Goal: Information Seeking & Learning: Learn about a topic

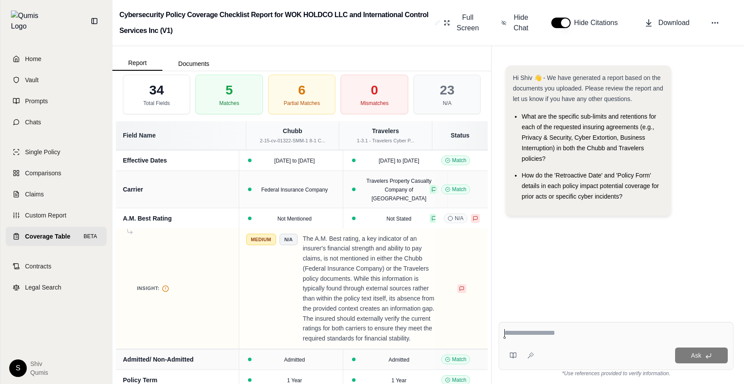
click at [446, 89] on div "23" at bounding box center [447, 90] width 14 height 16
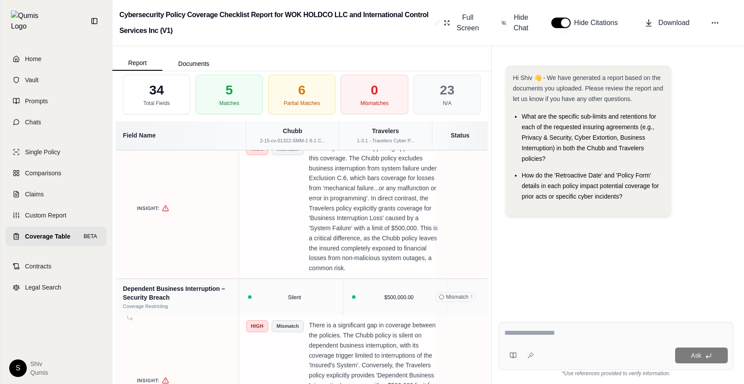
scroll to position [2268, 0]
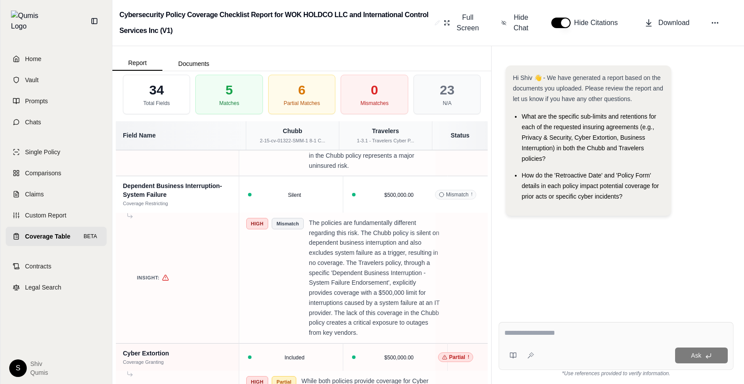
click at [450, 101] on div "N/A" at bounding box center [447, 103] width 9 height 7
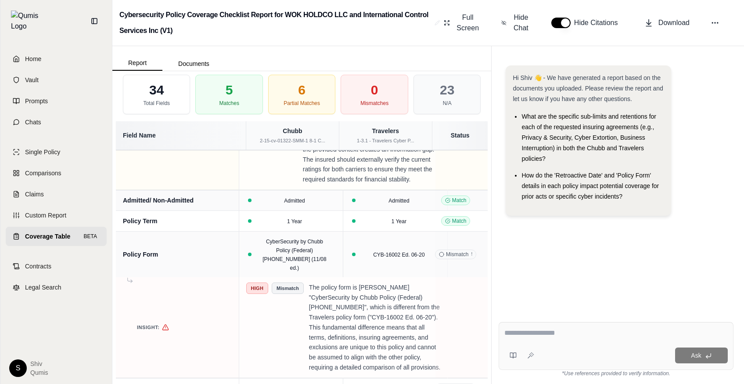
scroll to position [0, 0]
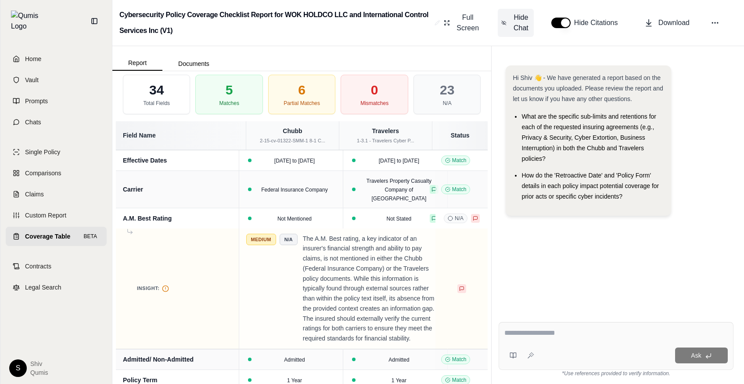
click at [521, 25] on span "Hide Chat" at bounding box center [521, 22] width 18 height 21
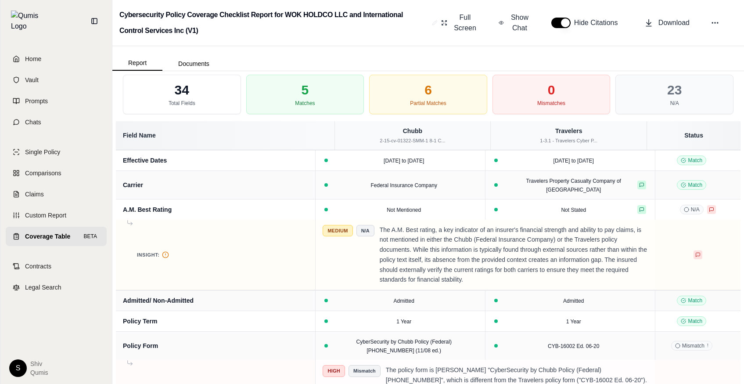
click at [255, 95] on div "5 Matches" at bounding box center [305, 95] width 118 height 40
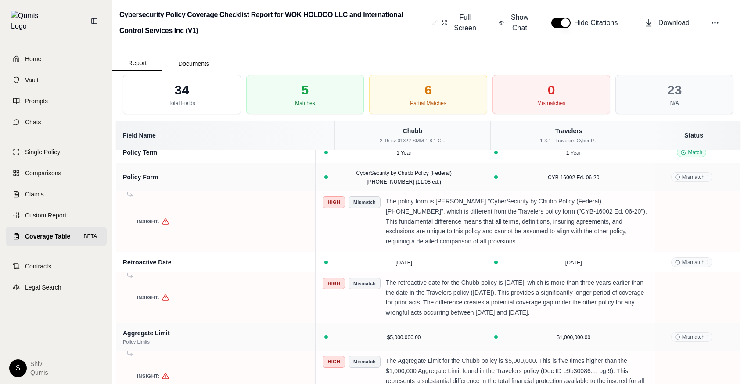
scroll to position [308, 0]
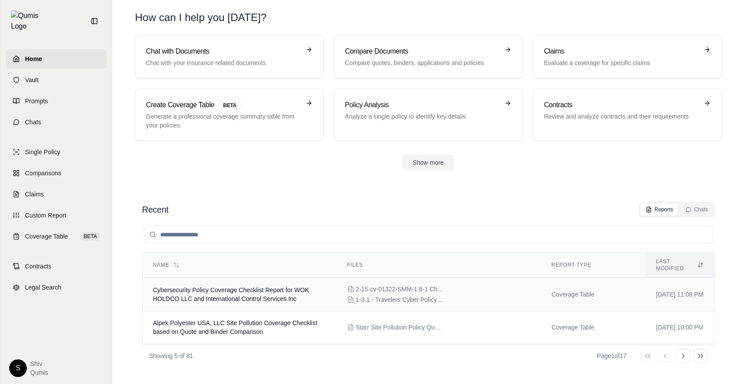
click at [271, 292] on span "Cybersecurity Policy Coverage Checklist Report for WOK HOLDCO LLC and Internati…" at bounding box center [231, 294] width 156 height 16
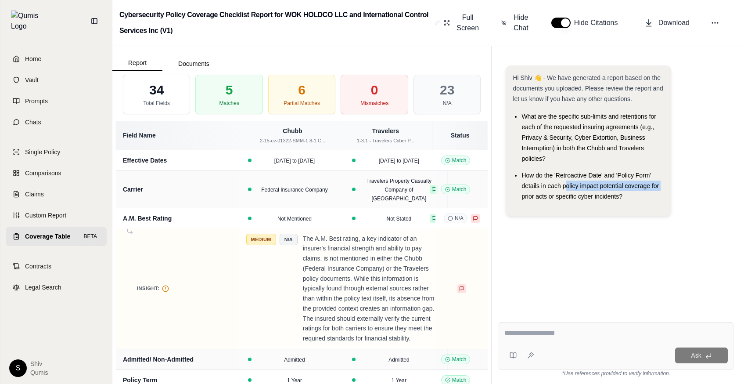
drag, startPoint x: 492, startPoint y: 199, endPoint x: 566, endPoint y: 190, distance: 74.8
click at [566, 190] on div "Hi Shiv 👋 - We have generated a report based on the documents you uploaded. Ple…" at bounding box center [616, 182] width 249 height 263
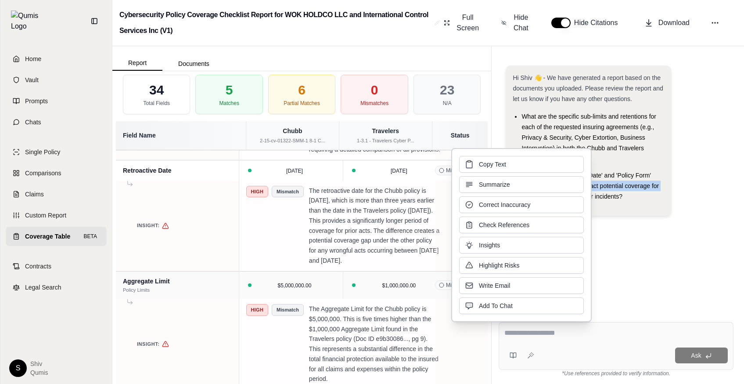
scroll to position [490, 0]
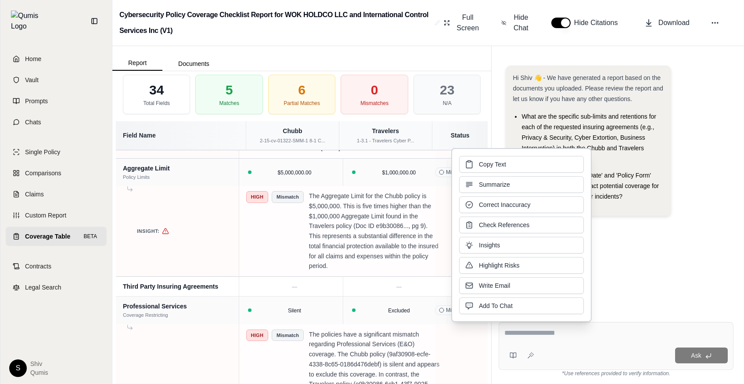
click at [364, 254] on p "The Aggregate Limit for the Chubb policy is $5,000,000. This is five times high…" at bounding box center [375, 231] width 132 height 80
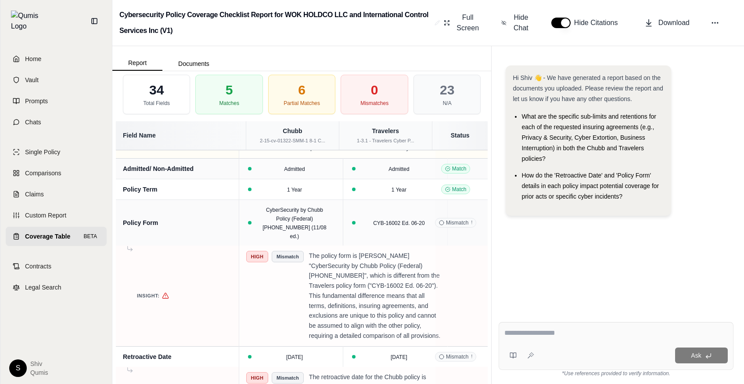
scroll to position [0, 0]
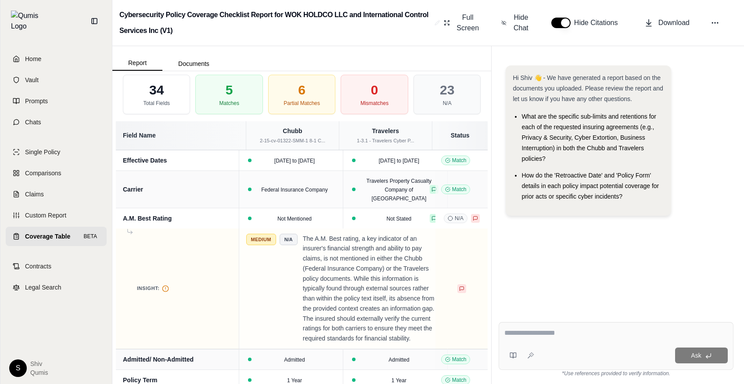
click at [159, 112] on div "34 Total Fields" at bounding box center [156, 95] width 67 height 40
click at [250, 101] on div "5 Matches" at bounding box center [228, 95] width 67 height 40
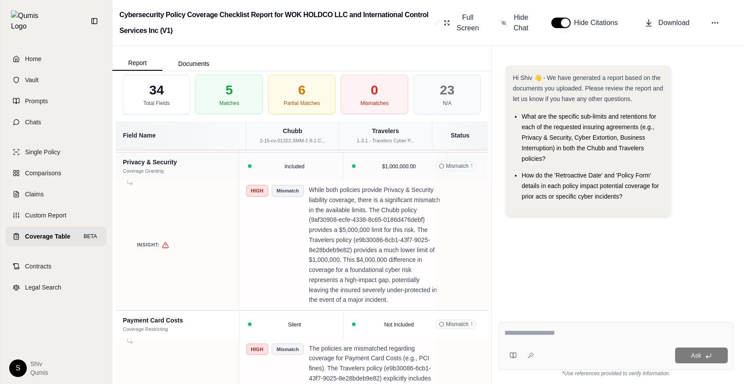
scroll to position [1266, 0]
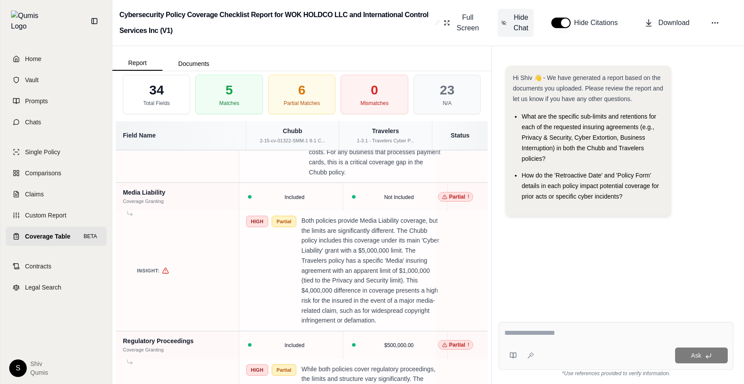
click at [521, 20] on span "Hide Chat" at bounding box center [521, 22] width 18 height 21
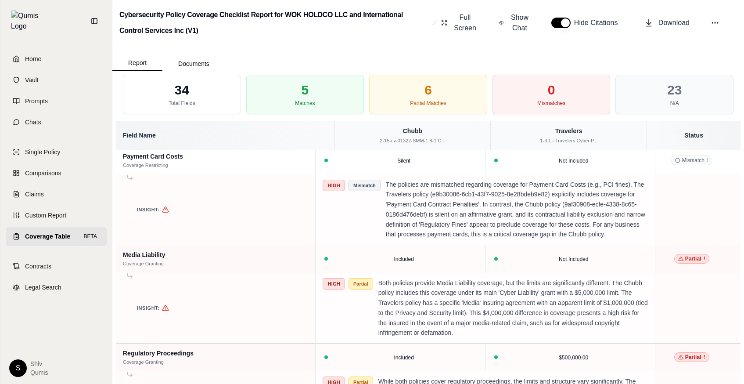
scroll to position [687, 0]
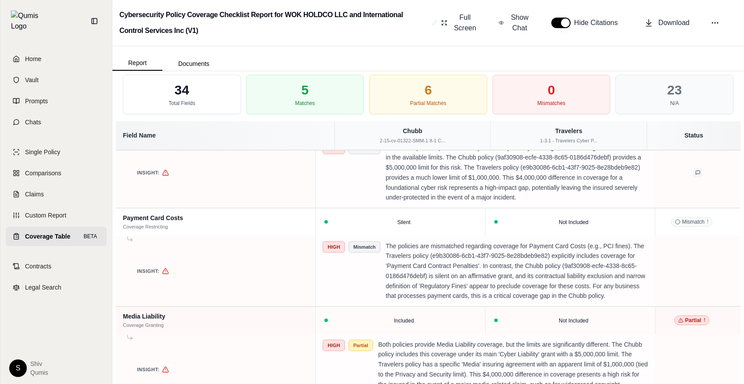
click at [695, 175] on icon at bounding box center [697, 172] width 5 height 5
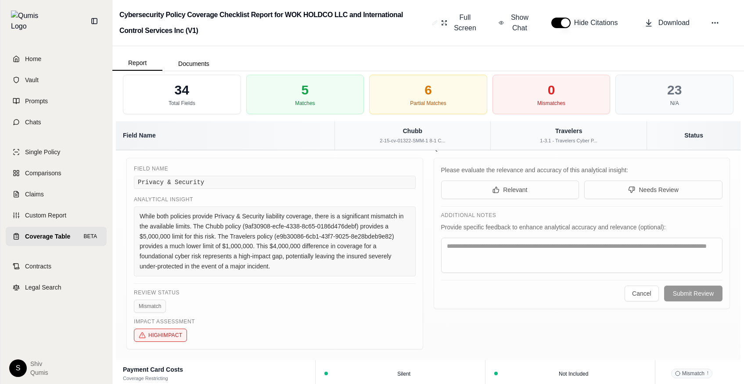
scroll to position [769, 0]
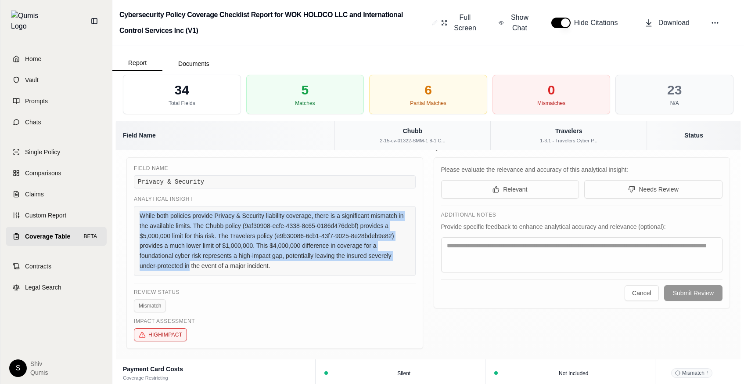
drag, startPoint x: 140, startPoint y: 234, endPoint x: 189, endPoint y: 292, distance: 76.3
click at [189, 276] on div "While both policies provide Privacy & Security liability coverage, there is a s…" at bounding box center [275, 241] width 282 height 70
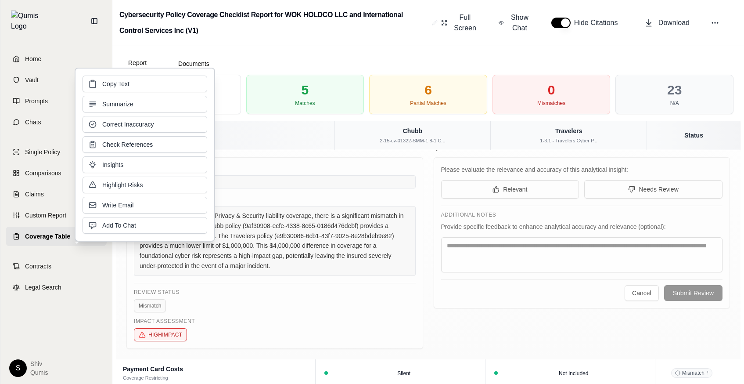
click at [199, 276] on div "While both policies provide Privacy & Security liability coverage, there is a s…" at bounding box center [275, 241] width 282 height 70
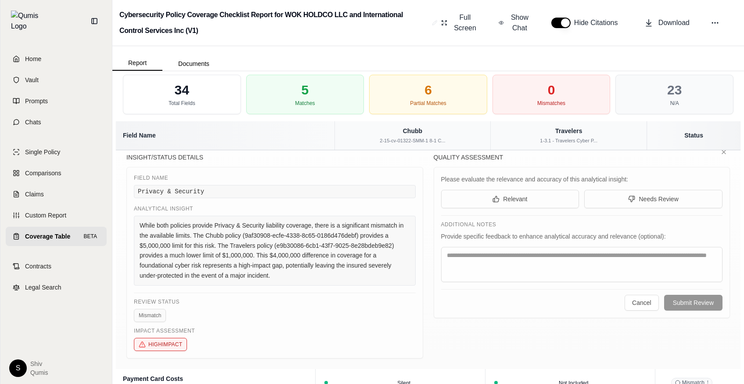
scroll to position [761, 0]
click at [727, 154] on icon at bounding box center [723, 150] width 7 height 7
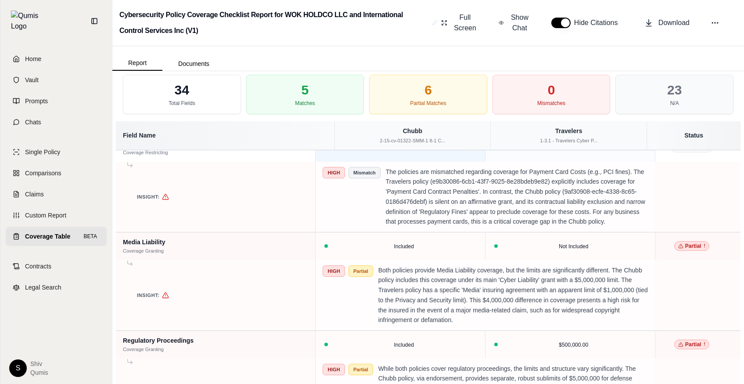
click at [474, 150] on icon at bounding box center [472, 148] width 4 height 4
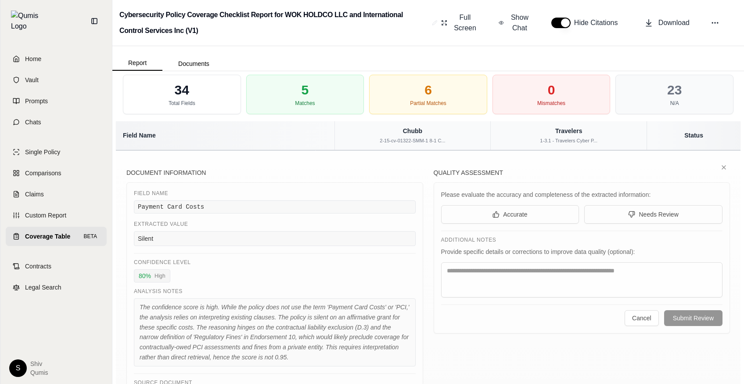
scroll to position [919, 0]
